Goal: Task Accomplishment & Management: Manage account settings

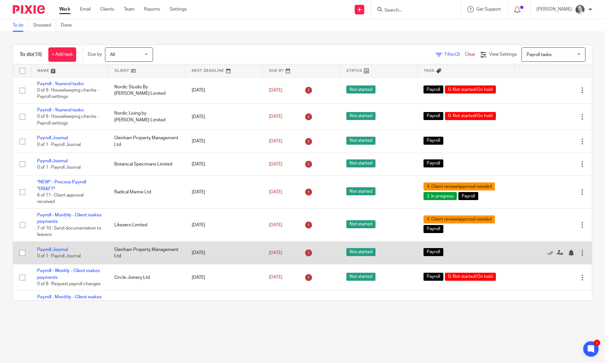
scroll to position [18, 0]
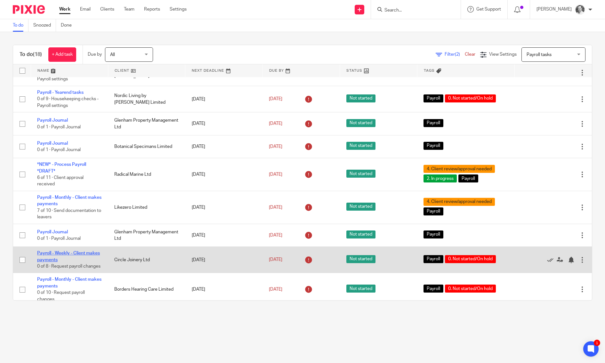
click at [45, 260] on link "Payroll - Weekly - Client makes payments" at bounding box center [68, 256] width 63 height 11
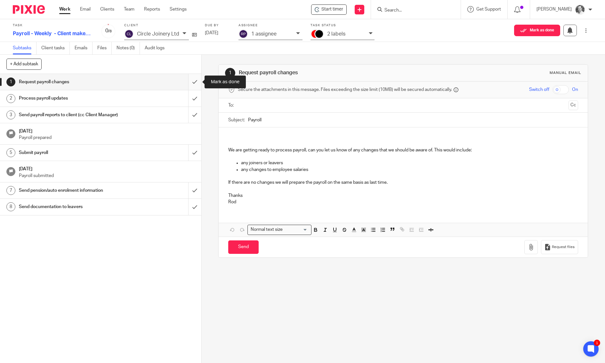
click at [196, 81] on input "submit" at bounding box center [100, 82] width 201 height 16
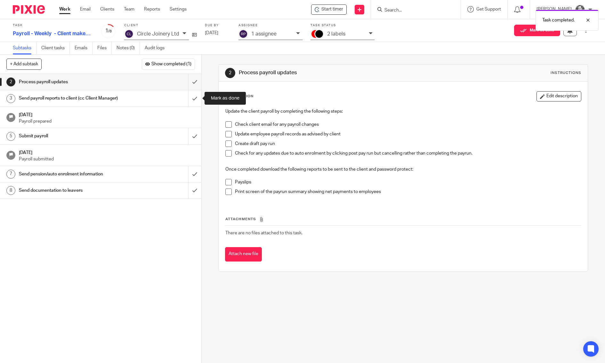
click at [195, 95] on input "submit" at bounding box center [100, 98] width 201 height 16
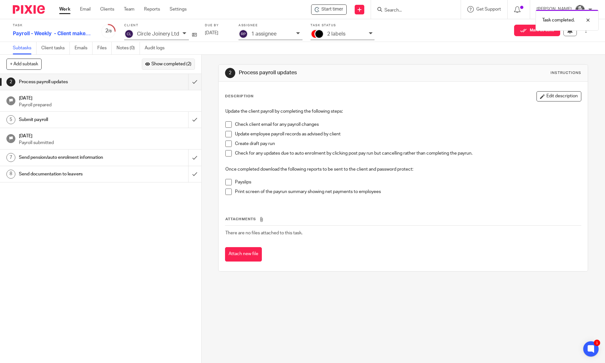
click at [180, 62] on span "Show completed (2)" at bounding box center [171, 64] width 40 height 5
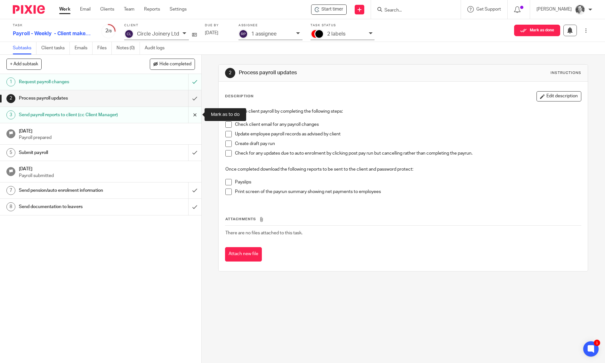
click at [195, 111] on input "submit" at bounding box center [100, 115] width 201 height 16
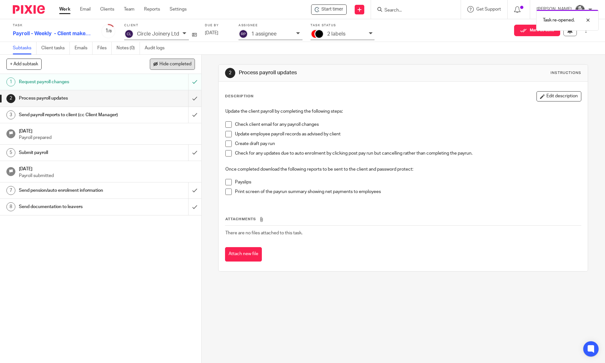
click at [182, 68] on button "Hide completed" at bounding box center [172, 64] width 45 height 11
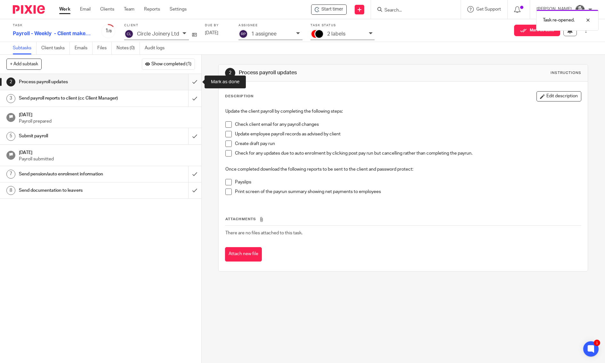
click at [194, 78] on input "submit" at bounding box center [100, 82] width 201 height 16
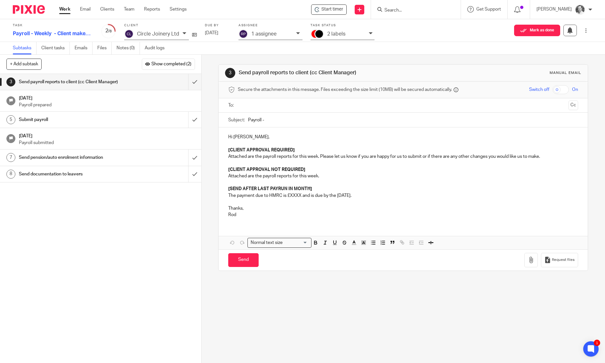
click at [255, 113] on div "Subject: Payroll -" at bounding box center [403, 120] width 350 height 14
click at [255, 111] on div at bounding box center [404, 105] width 330 height 14
click at [255, 108] on input "text" at bounding box center [403, 105] width 326 height 7
click at [281, 121] on input "Payroll -" at bounding box center [413, 121] width 330 height 14
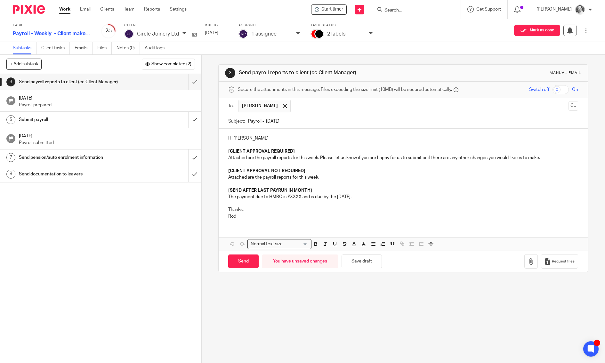
type input "Payroll - 19/9/25"
click at [229, 155] on p "Attached are the payroll reports for this week. Please let us know if you are h…" at bounding box center [403, 158] width 350 height 6
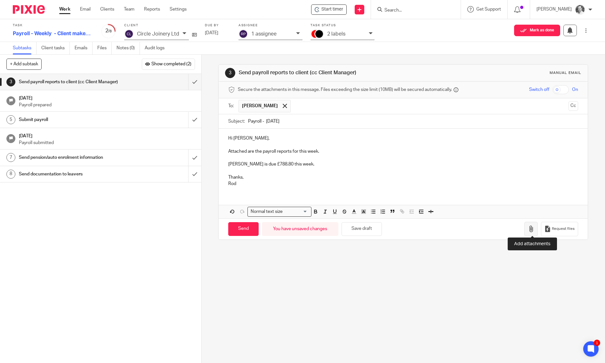
click at [528, 231] on button "button" at bounding box center [531, 229] width 13 height 14
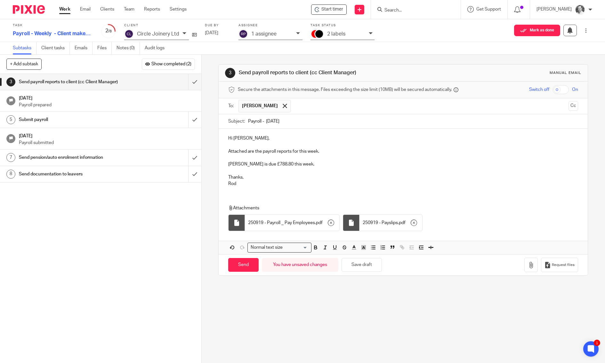
click at [561, 90] on input "checkbox" at bounding box center [561, 89] width 16 height 9
click at [243, 261] on input "Send" at bounding box center [243, 265] width 30 height 14
checkbox input "false"
type input "Sent"
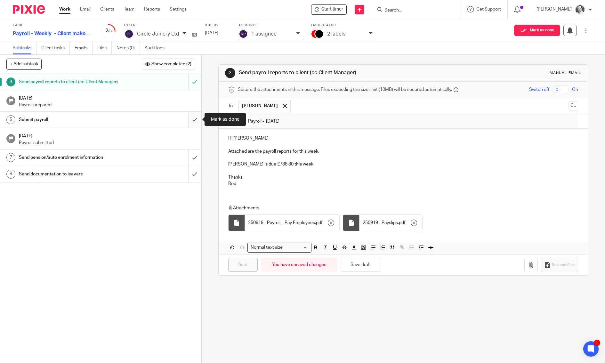
click at [197, 118] on input "submit" at bounding box center [100, 120] width 201 height 16
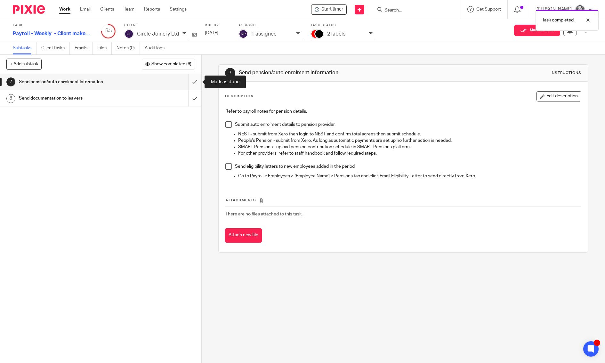
click at [195, 77] on input "submit" at bounding box center [100, 82] width 201 height 16
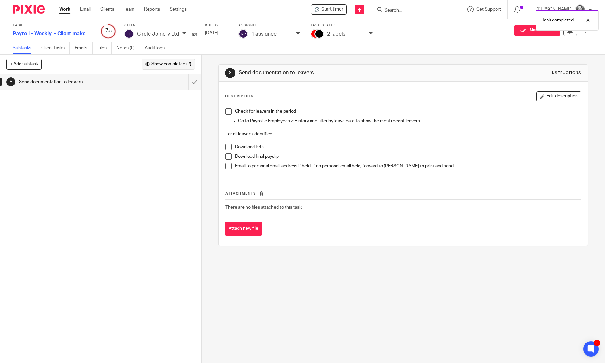
drag, startPoint x: 0, startPoint y: 0, endPoint x: 183, endPoint y: 66, distance: 194.7
click at [183, 66] on div "+ Add subtask Show completed (7) Cancel + Add 1 Request payroll changes 2 Proce…" at bounding box center [100, 199] width 201 height 289
click at [183, 66] on span "Show completed (7)" at bounding box center [171, 64] width 40 height 5
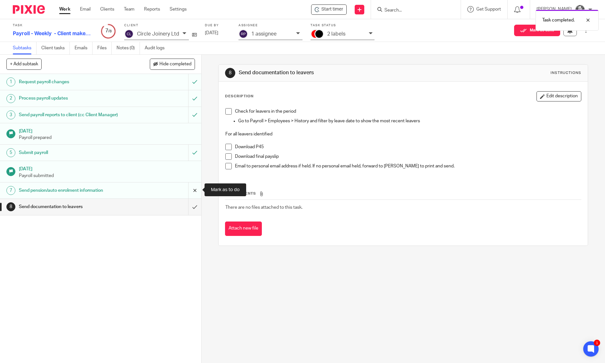
click at [198, 189] on input "submit" at bounding box center [100, 191] width 201 height 16
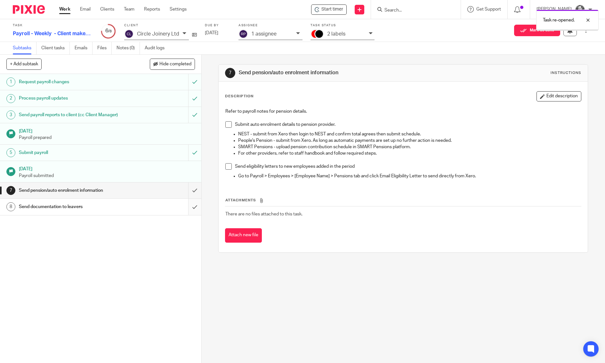
click at [196, 210] on input "submit" at bounding box center [100, 207] width 201 height 16
click at [227, 127] on span at bounding box center [228, 124] width 6 height 6
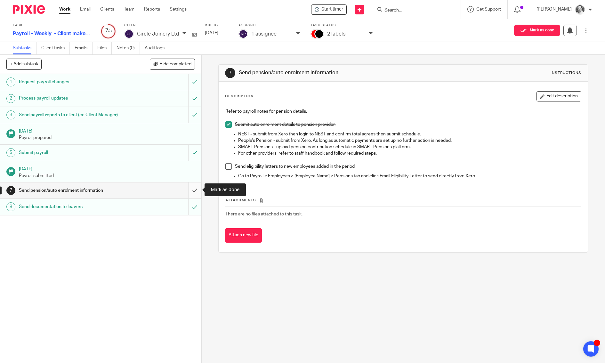
click at [190, 192] on input "submit" at bounding box center [100, 191] width 201 height 16
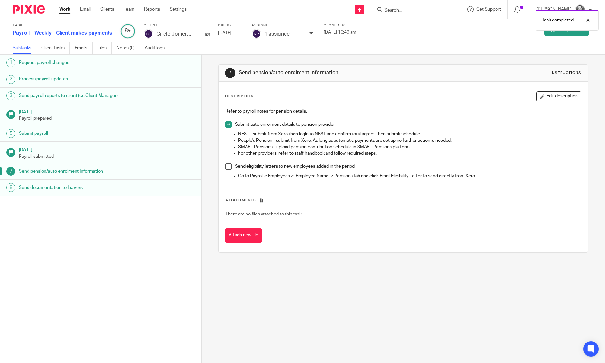
click at [57, 14] on div "Work Email Clients Team Reports Settings Work Email Clients Team Reports Settin…" at bounding box center [124, 9] width 143 height 19
click at [61, 14] on div "Work Email Clients Team Reports Settings Work Email Clients Team Reports Settin…" at bounding box center [124, 9] width 143 height 19
click at [61, 10] on link "Work" at bounding box center [64, 9] width 11 height 6
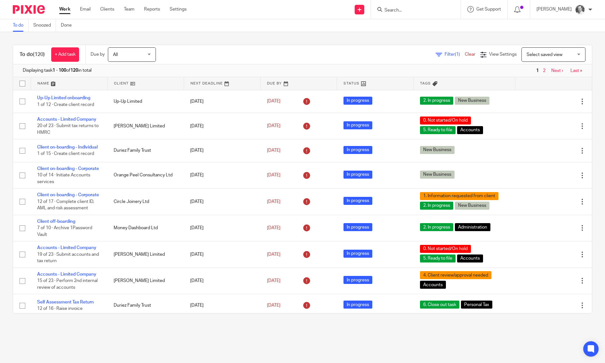
click at [533, 50] on span "Select saved view" at bounding box center [550, 54] width 47 height 13
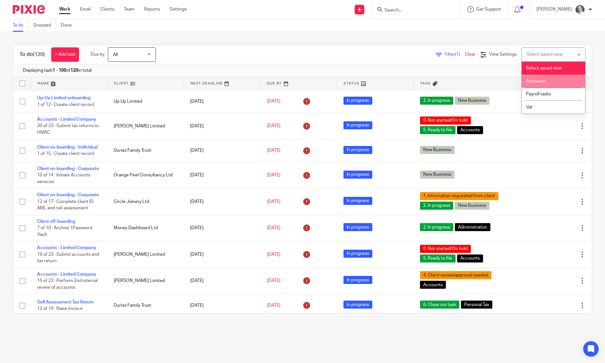
click at [534, 86] on li "Accounts" at bounding box center [553, 81] width 63 height 13
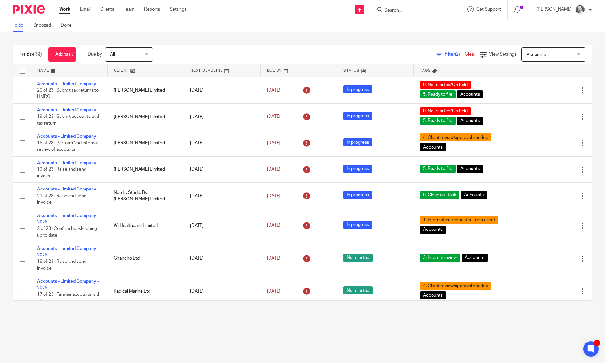
click at [127, 70] on link at bounding box center [146, 70] width 76 height 13
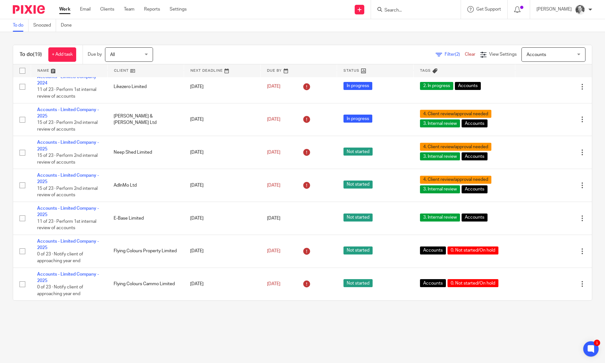
scroll to position [361, 0]
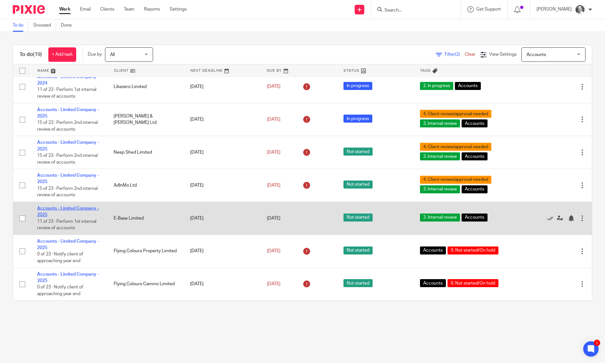
click at [81, 206] on link "Accounts - Limited Company - 2025" at bounding box center [68, 211] width 62 height 11
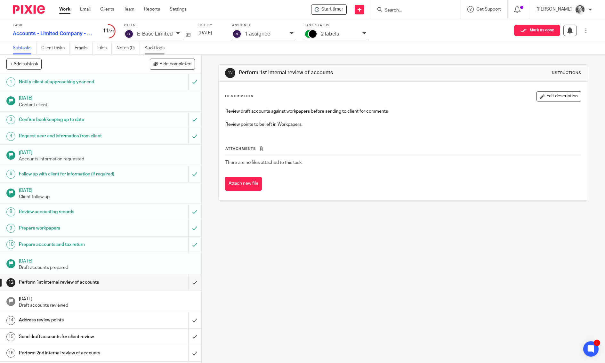
click at [158, 50] on link "Audit logs" at bounding box center [157, 48] width 25 height 12
